Goal: Ask a question

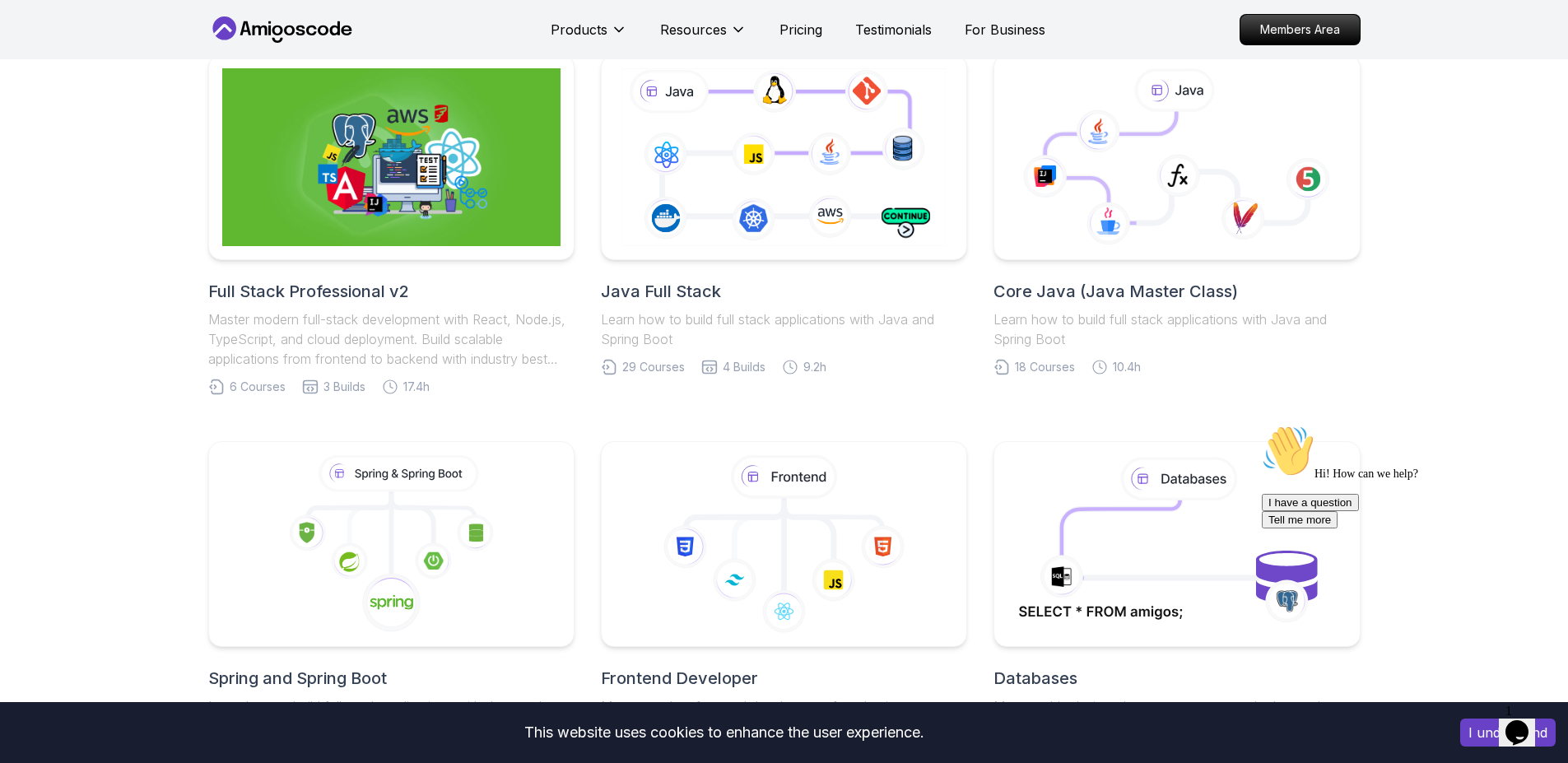
scroll to position [494, 0]
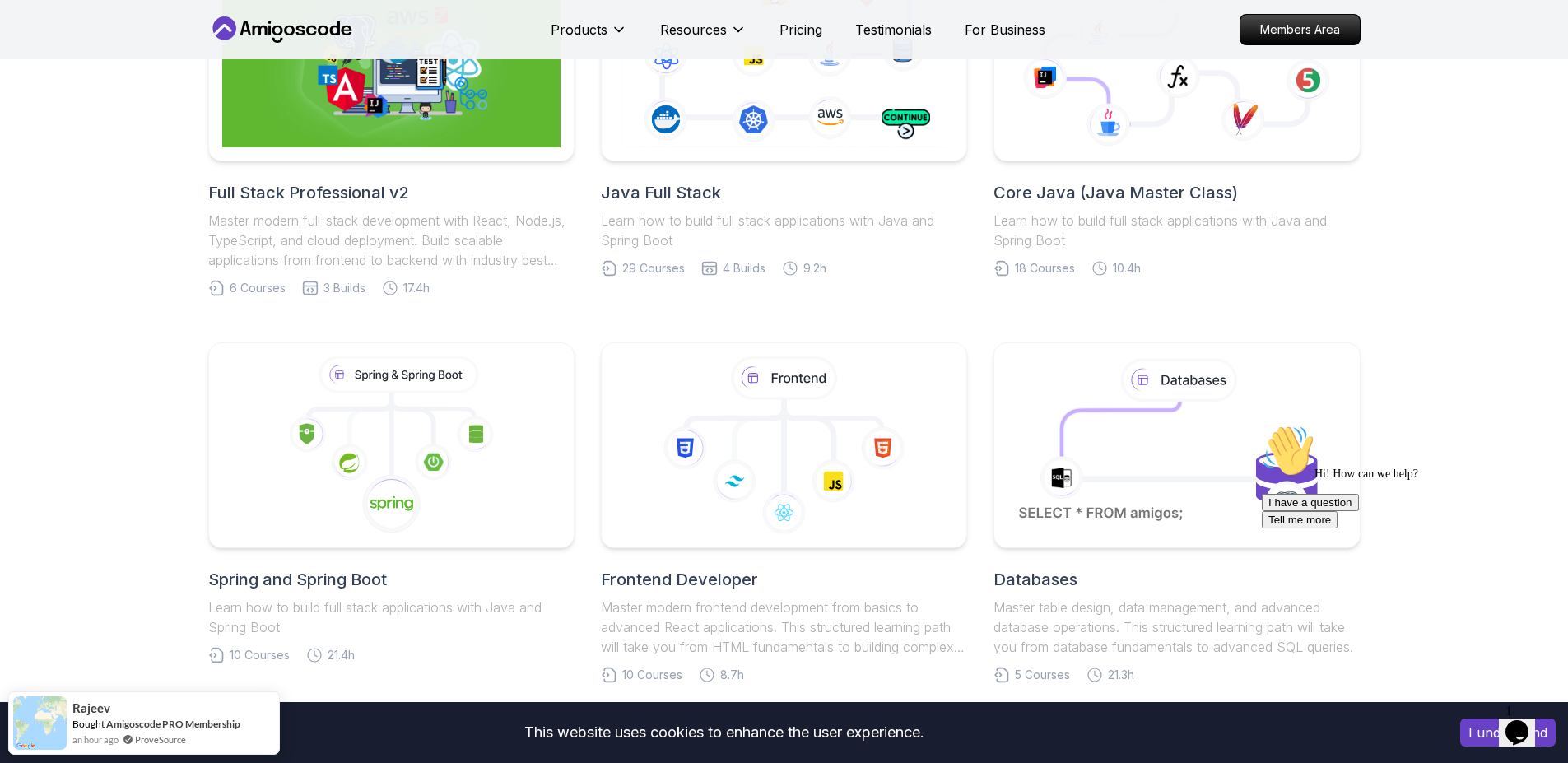
click at [1029, 240] on body "This website uses cookies to enhance the user experience. I understand Products…" at bounding box center [784, 729] width 1568 height 2446
click at [1262, 424] on icon "Chat attention grabber" at bounding box center [1262, 424] width 0 height 0
click at [1473, 720] on icon "Close" at bounding box center [1473, 727] width 0 height 14
click at [1517, 720] on icon "$i18n('chat', 'chat_widget')" at bounding box center [1517, 733] width 23 height 24
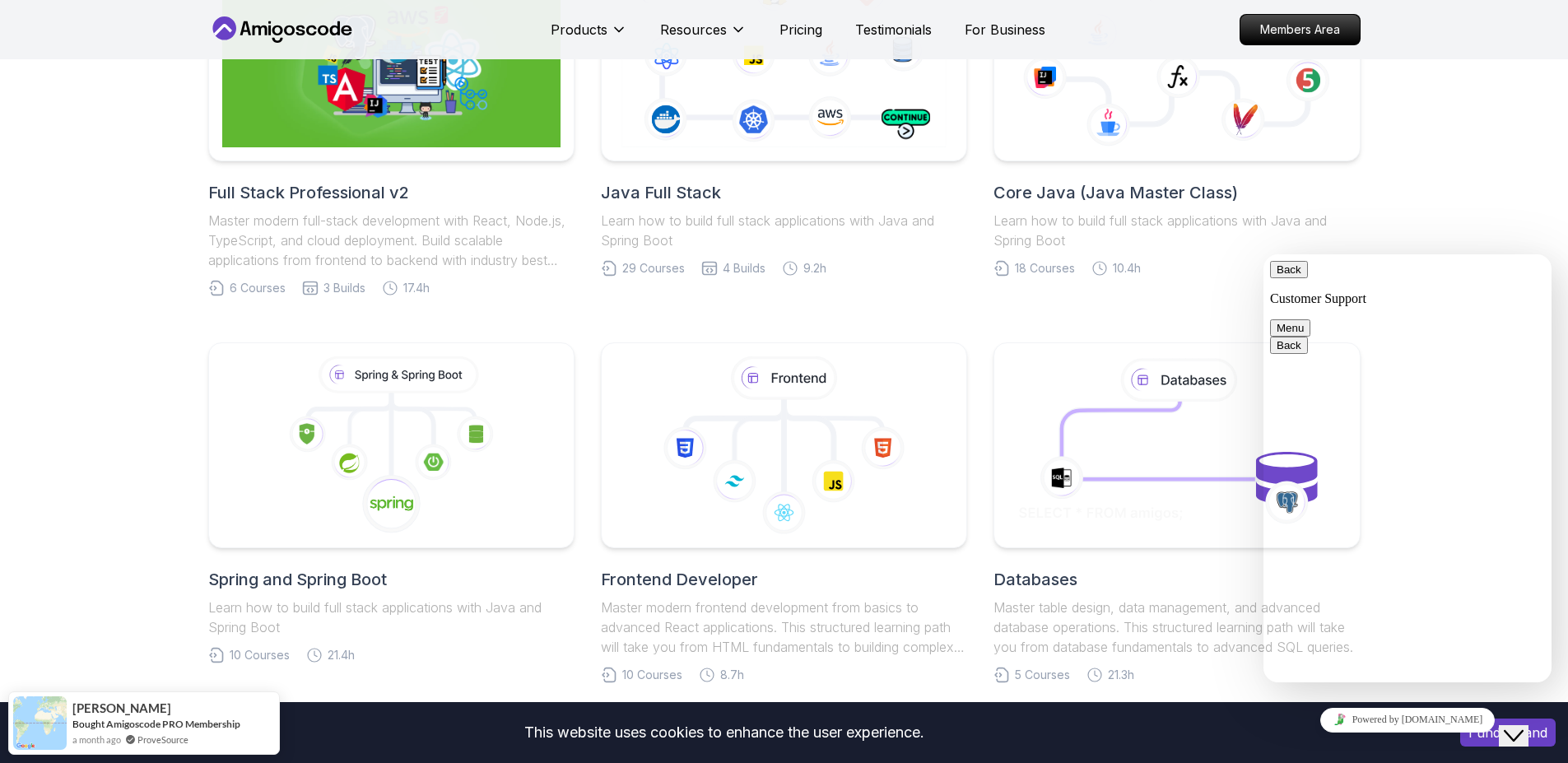
click at [1263, 254] on textarea at bounding box center [1263, 254] width 0 height 0
type textarea "Are these courses free?"
click at [1291, 276] on button "Back" at bounding box center [1289, 270] width 38 height 17
click at [1448, 213] on div "Full Stack Professional v2 Master modern full-stack development with React, Nod…" at bounding box center [784, 513] width 1568 height 1273
click at [1523, 730] on icon "$i18n('chat', 'chat_widget')" at bounding box center [1513, 735] width 20 height 11
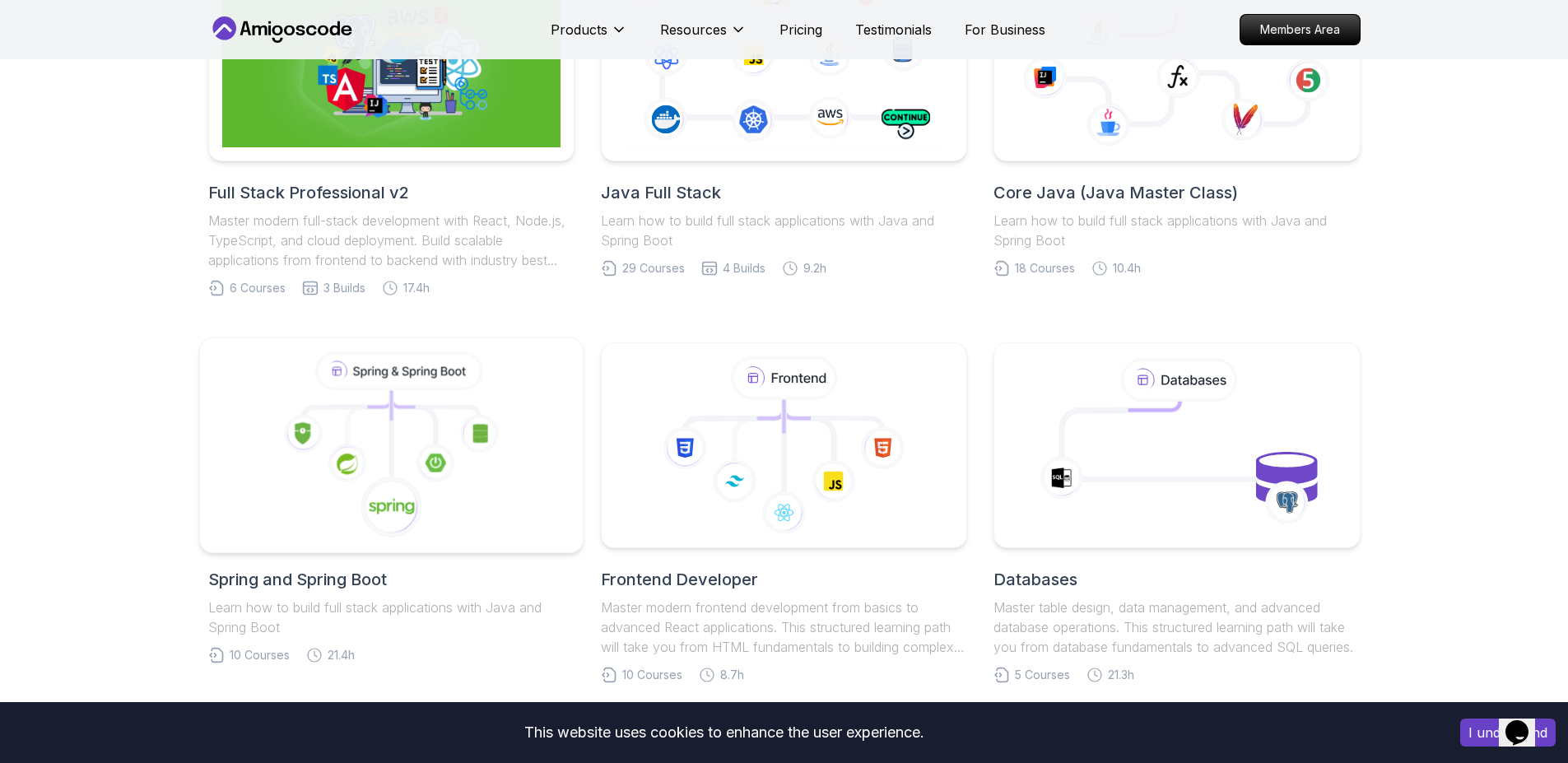
scroll to position [889, 0]
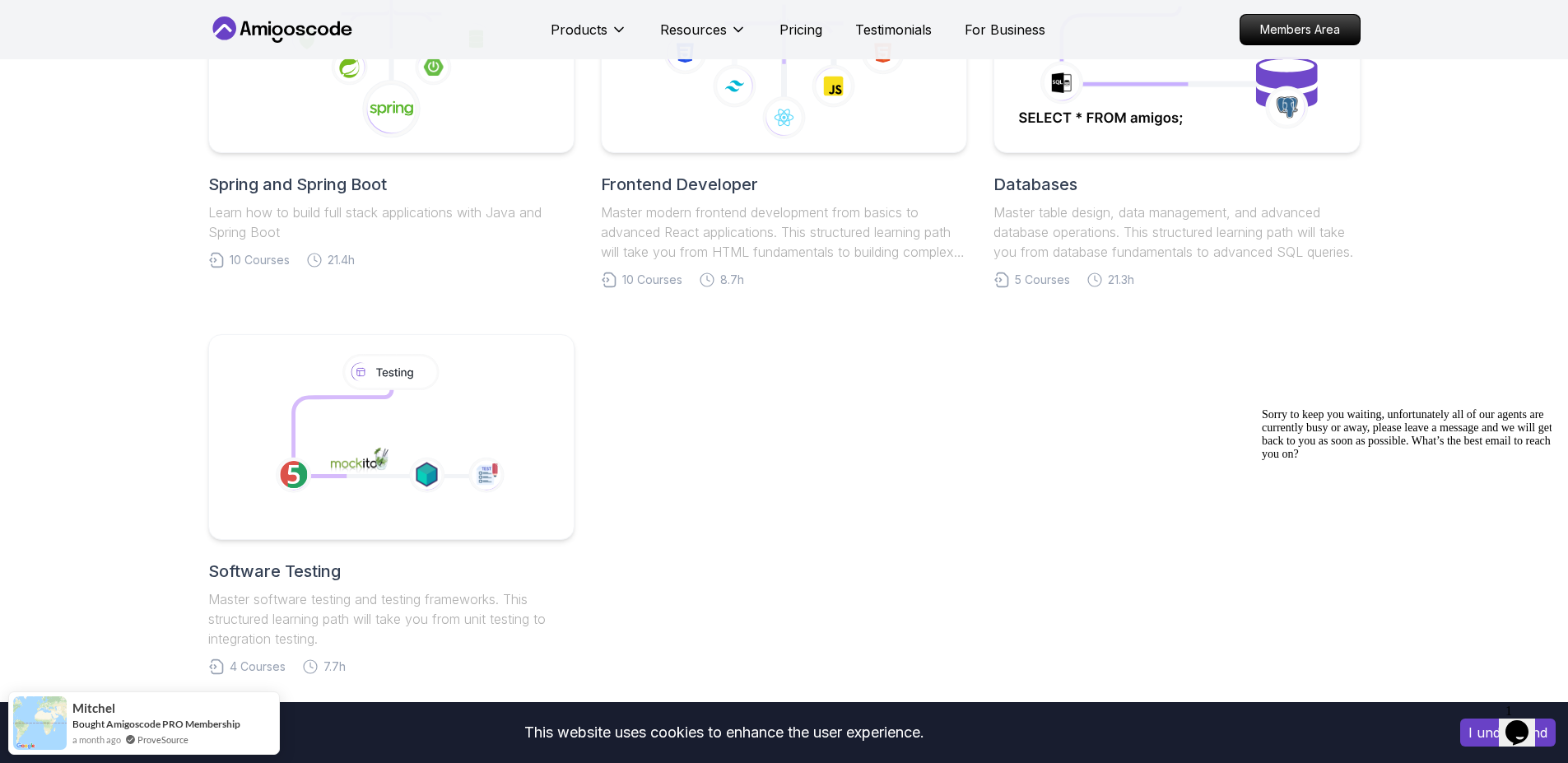
click at [1528, 720] on icon "$i18n('chat', 'chat_widget')" at bounding box center [1517, 733] width 23 height 24
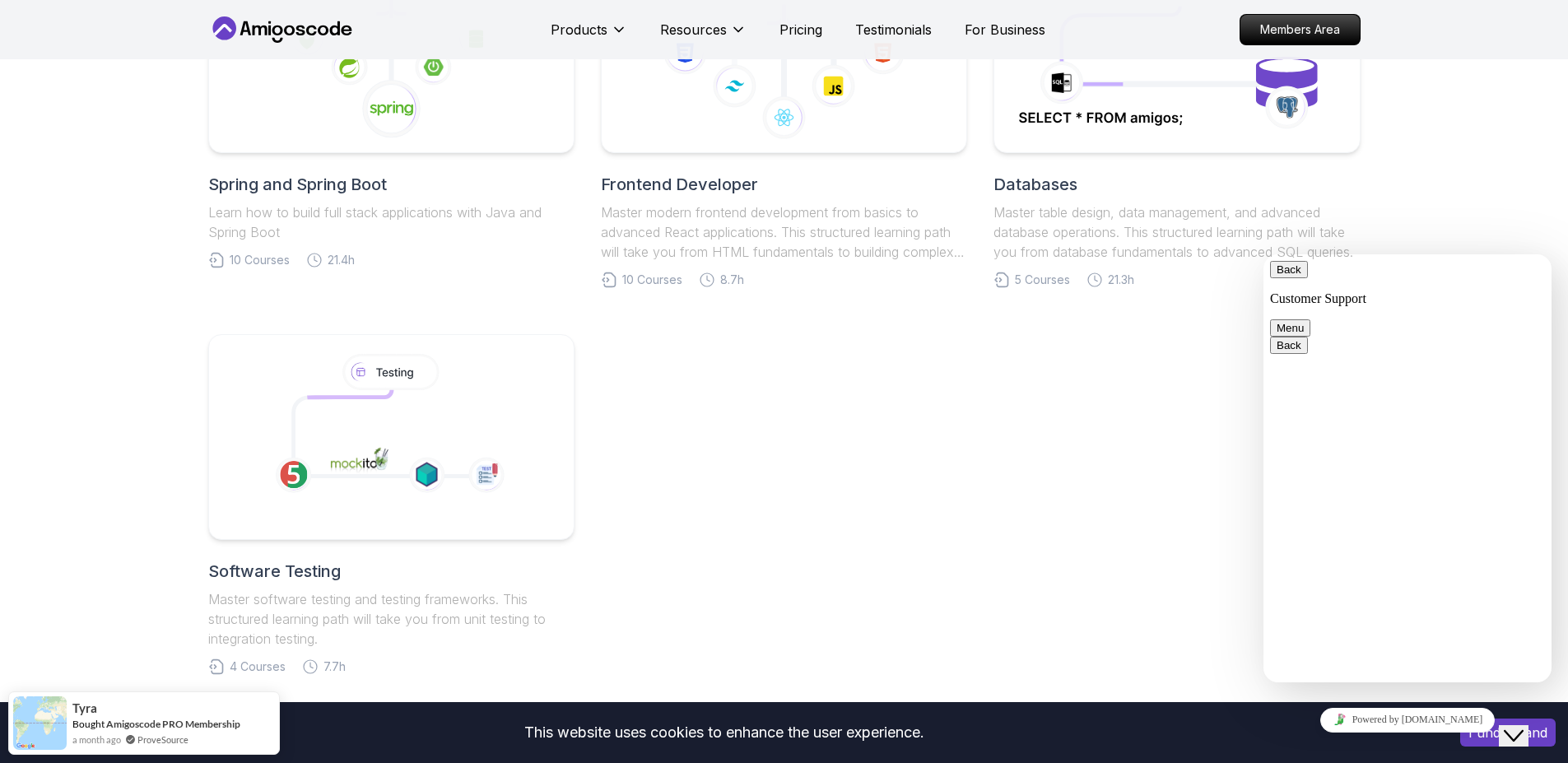
click at [1519, 726] on icon "Close Chat This icon closes the chat window." at bounding box center [1513, 735] width 20 height 20
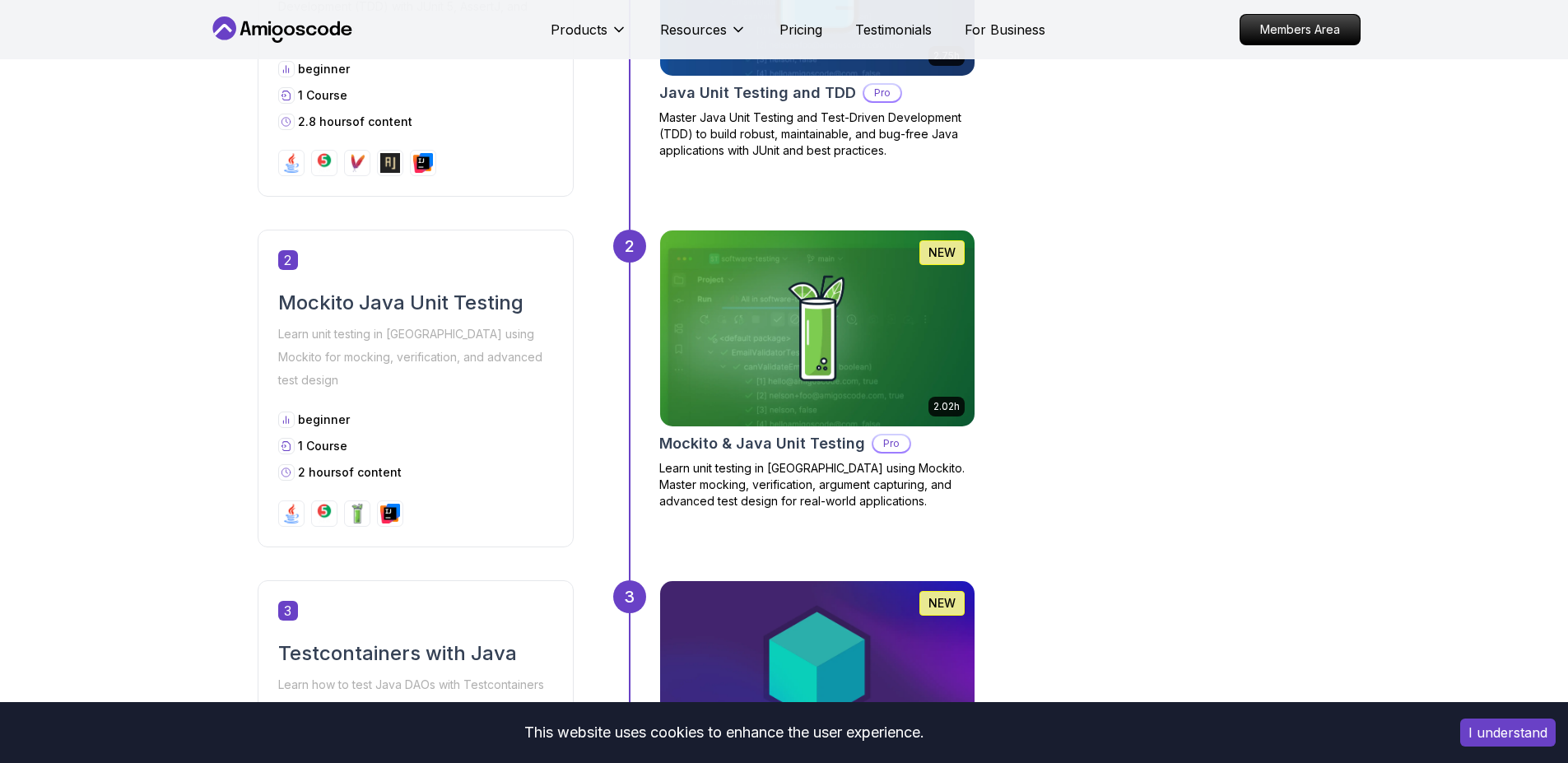
scroll to position [1087, 0]
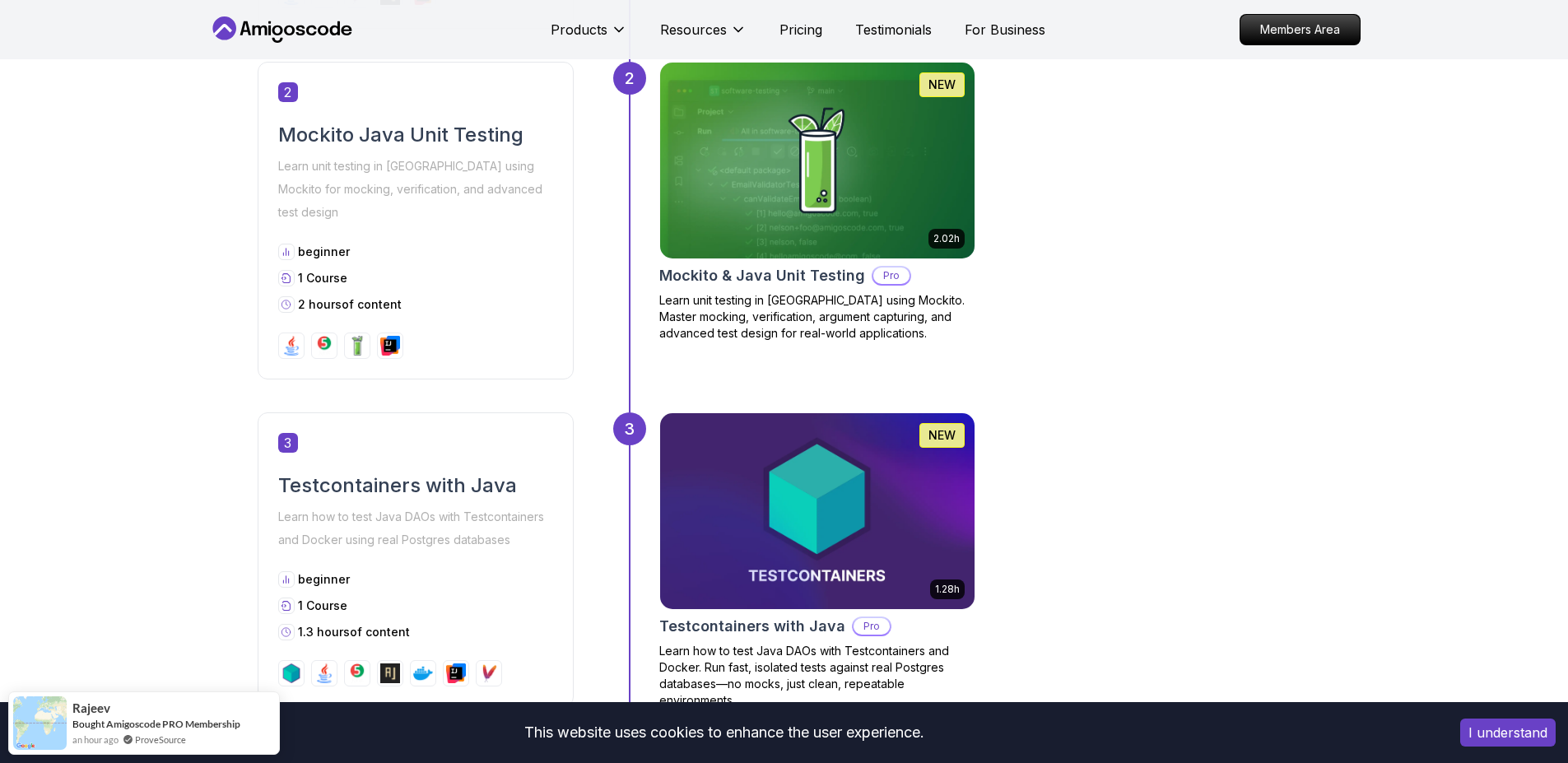
scroll to position [1284, 0]
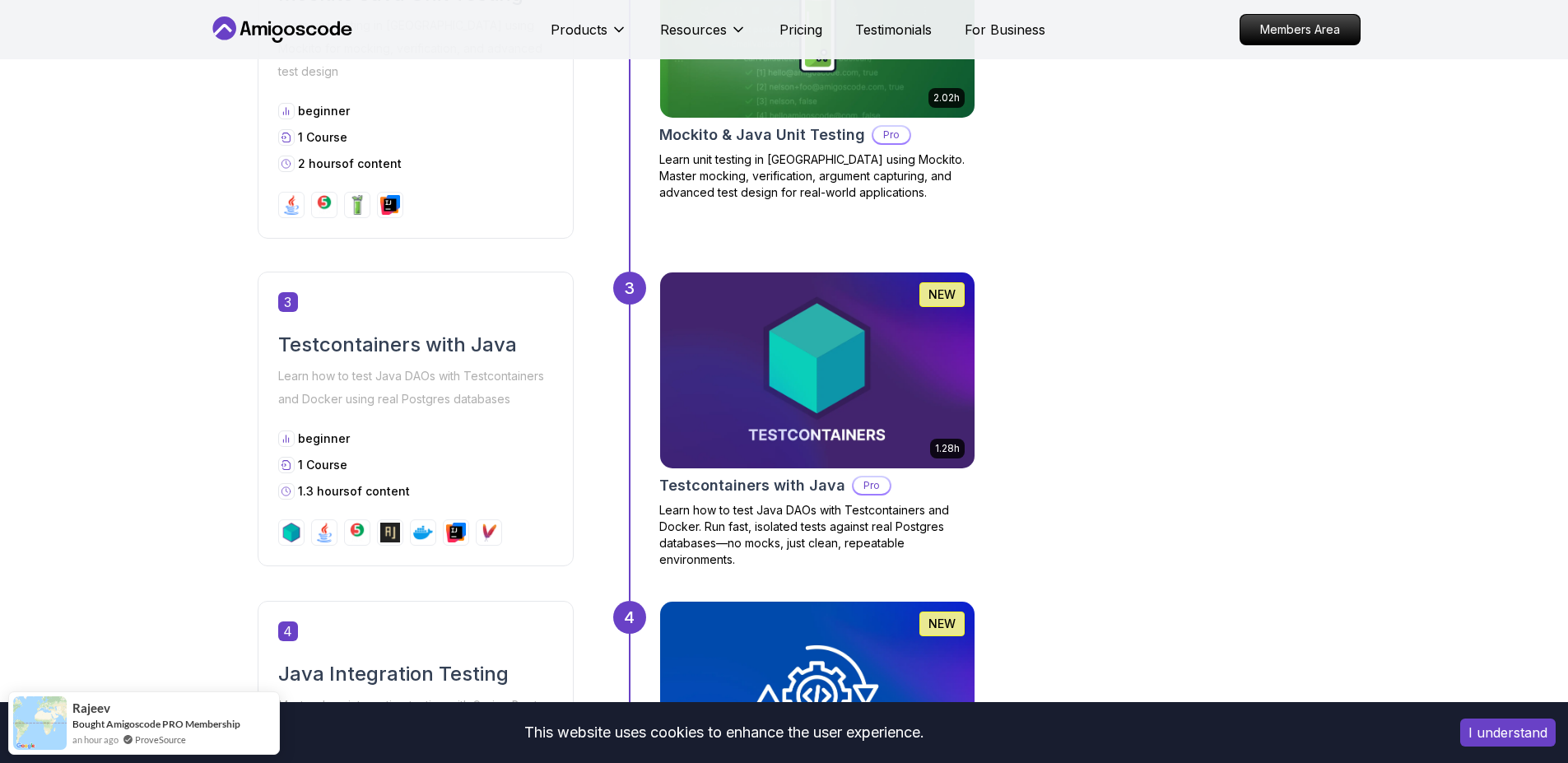
click at [388, 405] on div "3 Testcontainers with Java Learn how to test Java DAOs with Testcontainers and …" at bounding box center [416, 419] width 316 height 295
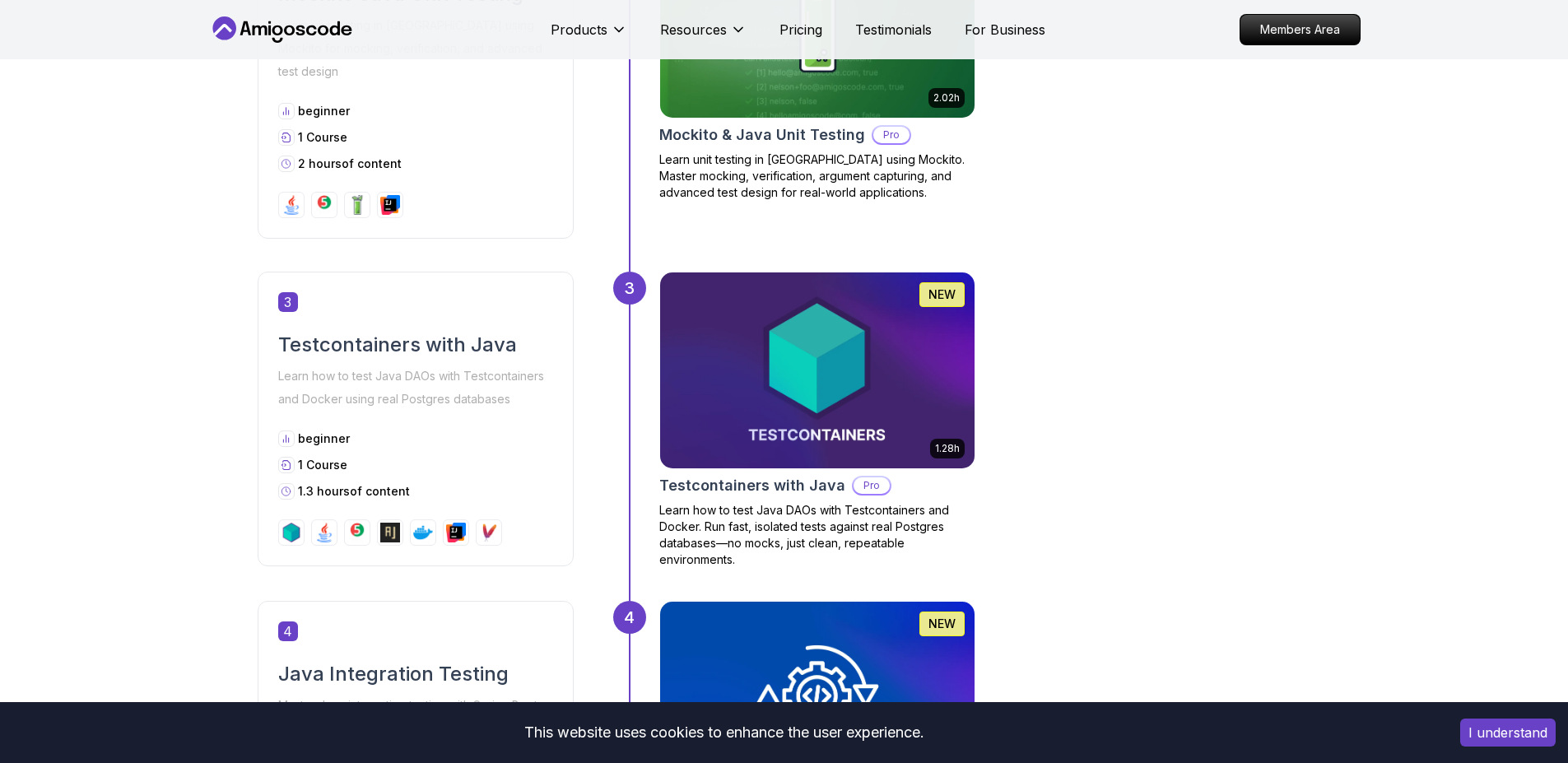
click at [353, 431] on div "beginner" at bounding box center [416, 438] width 275 height 16
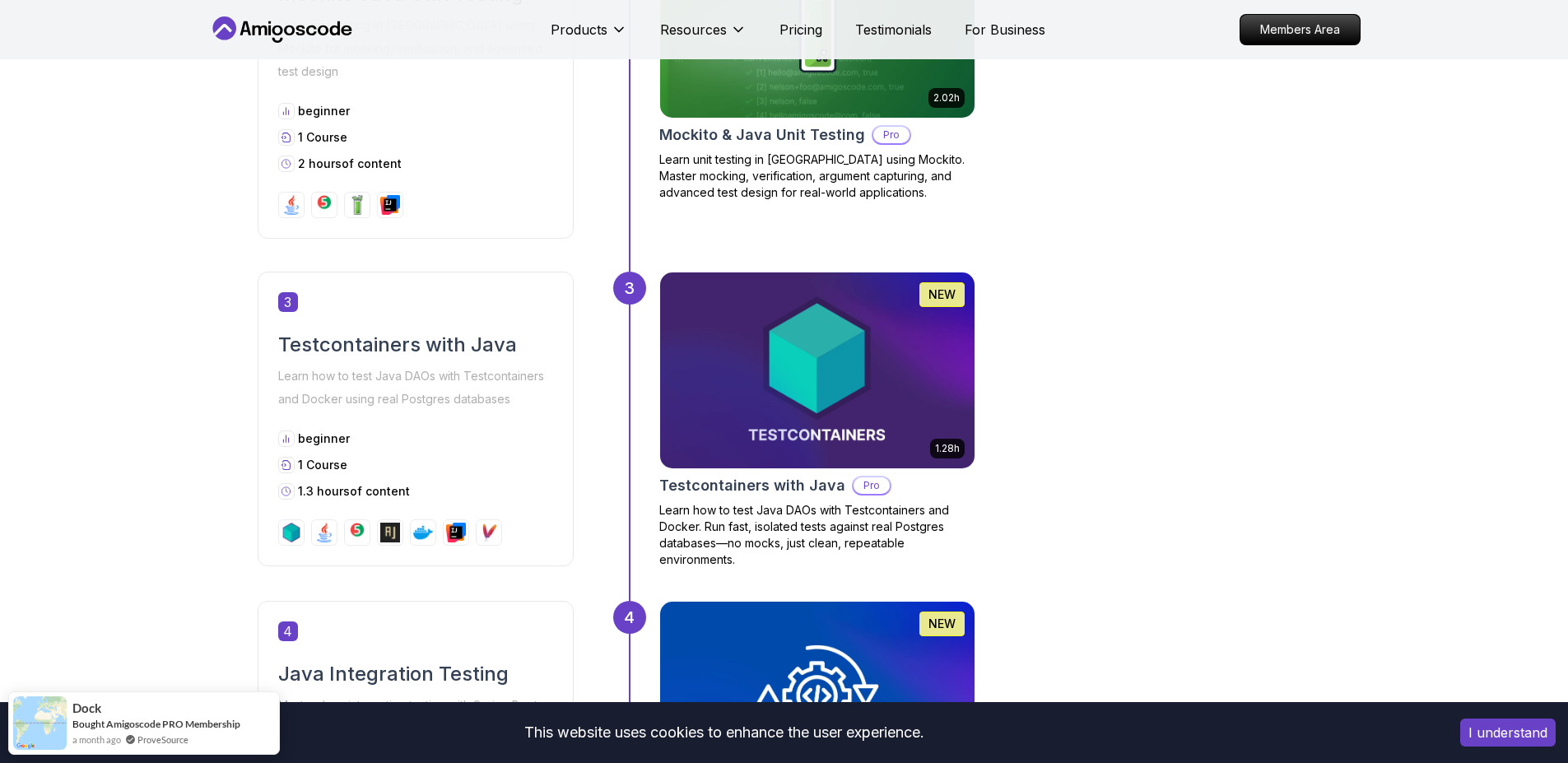
click at [353, 431] on div "beginner" at bounding box center [416, 438] width 275 height 16
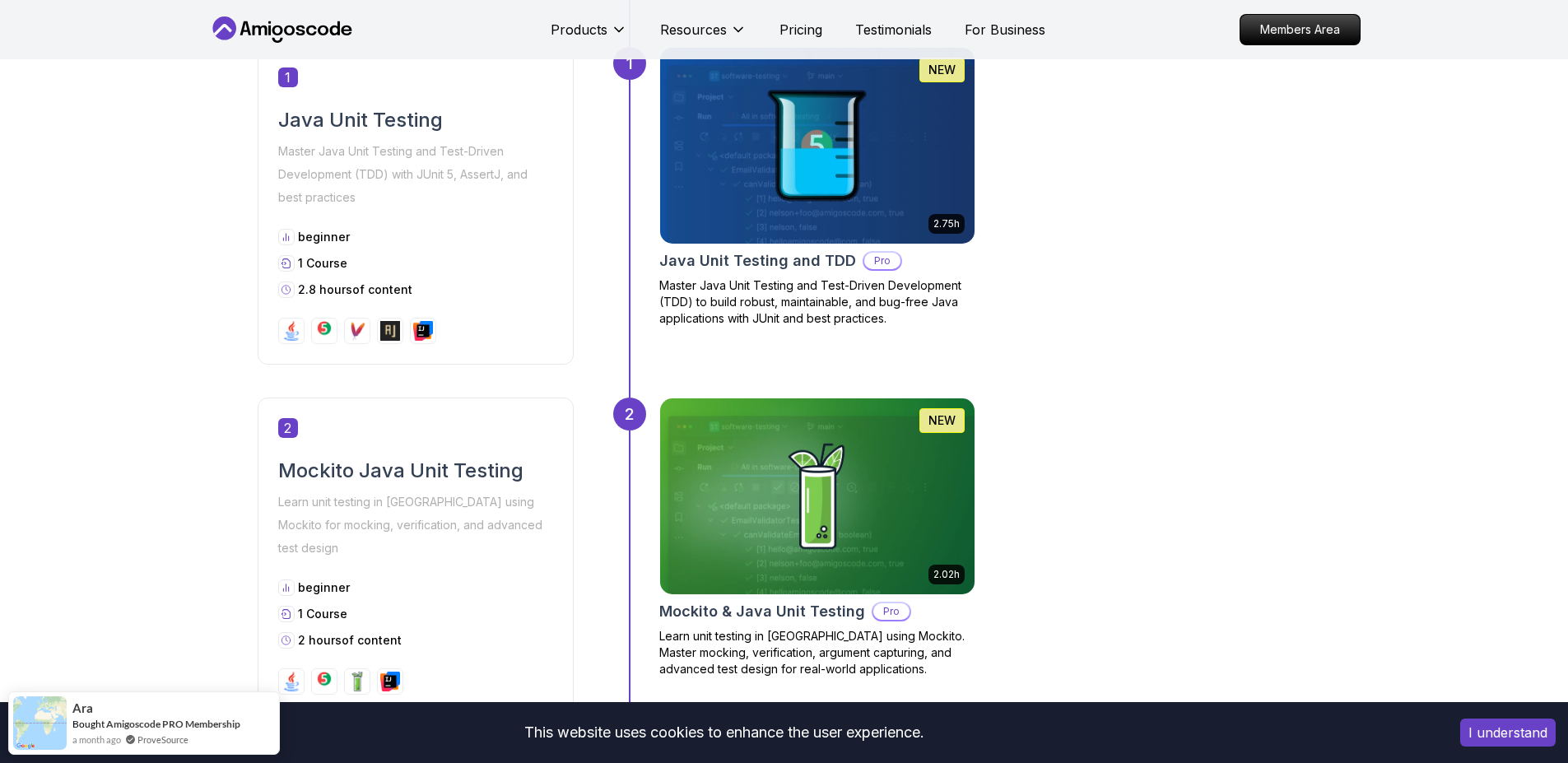
scroll to position [494, 0]
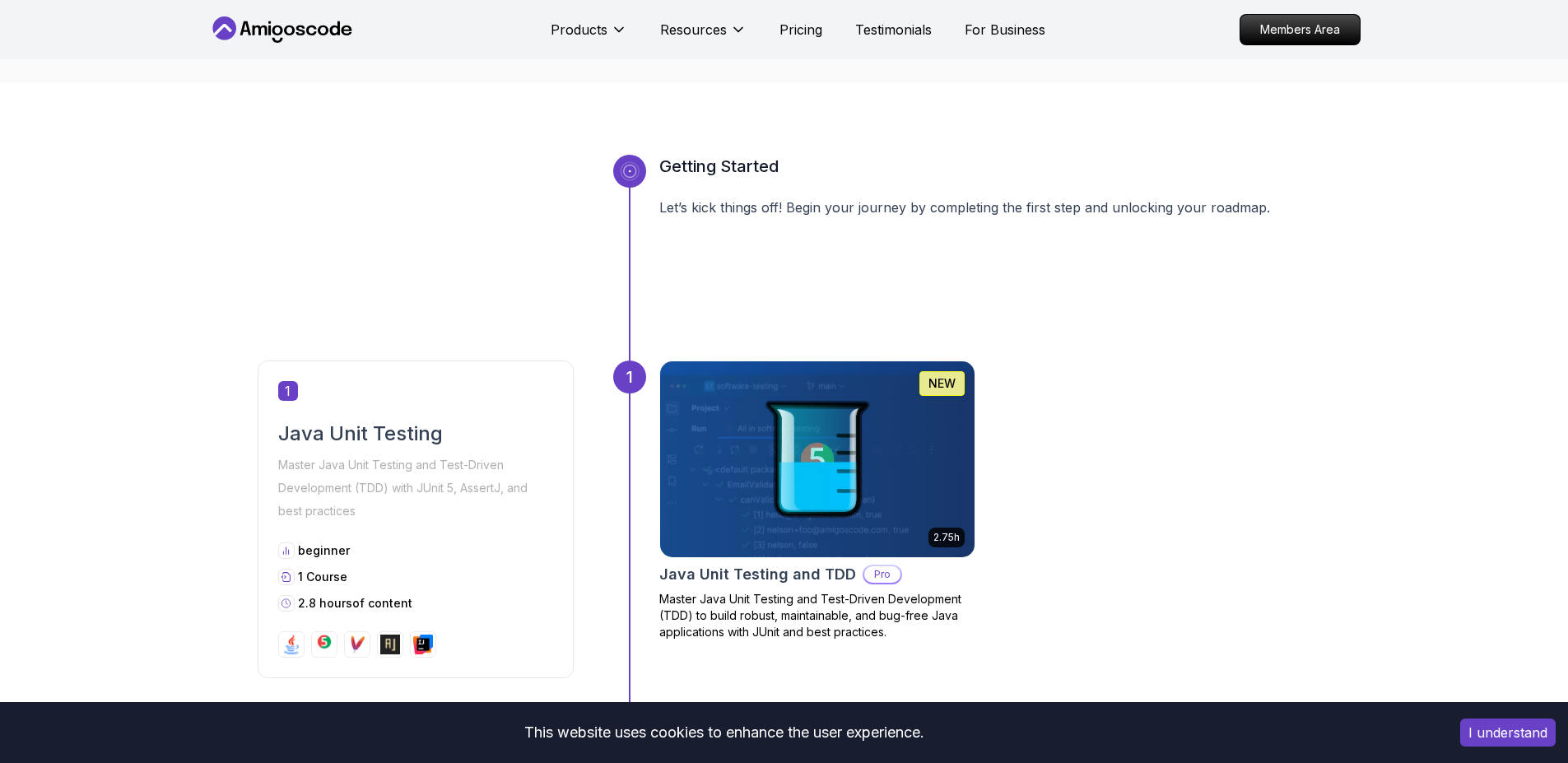
click at [745, 425] on img at bounding box center [817, 459] width 330 height 206
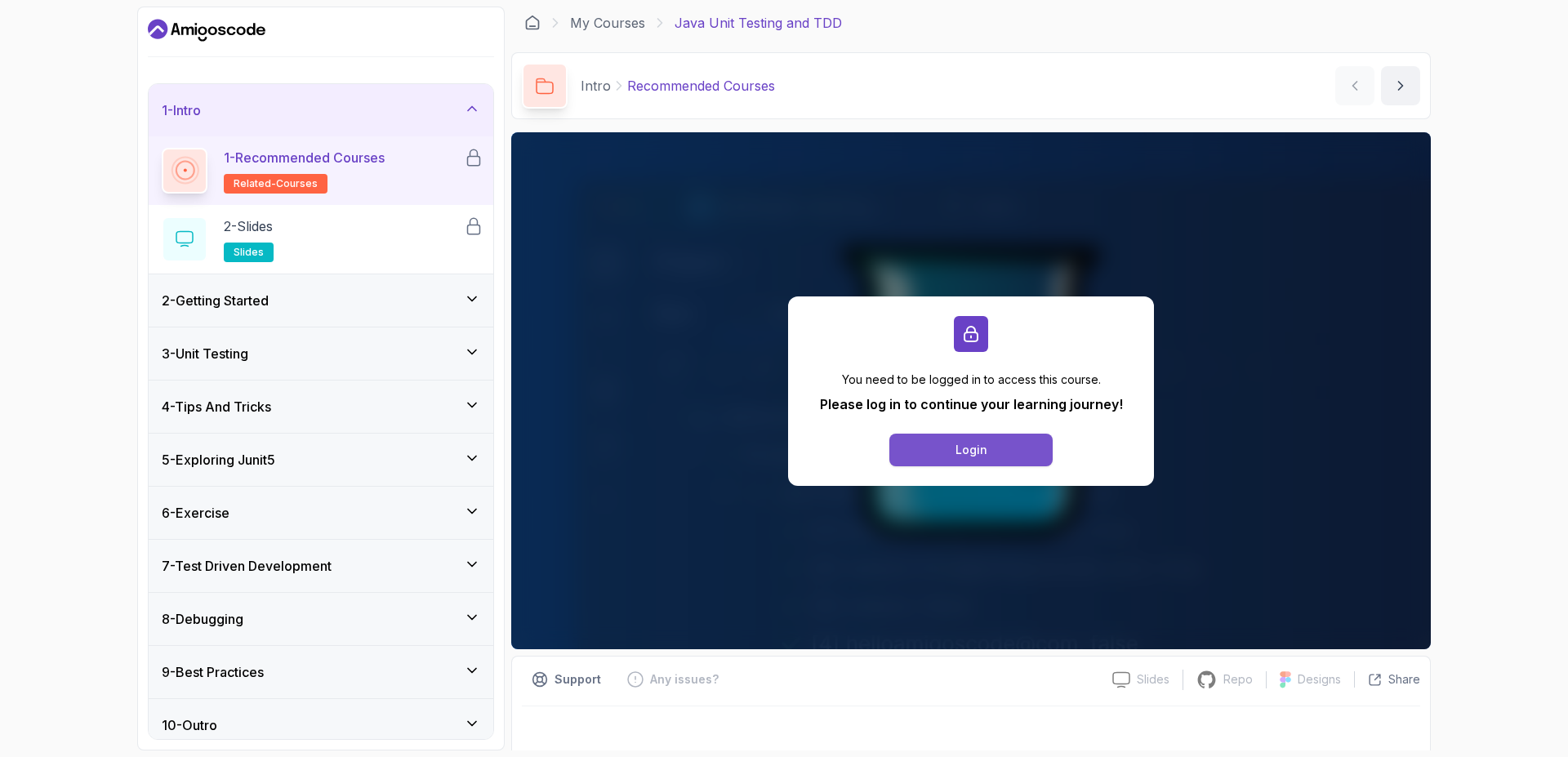
click at [911, 437] on button "Login" at bounding box center [971, 450] width 164 height 33
